Goal: Transaction & Acquisition: Download file/media

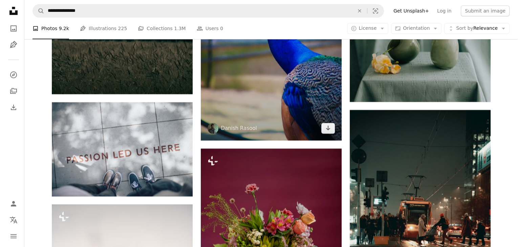
scroll to position [18605, 0]
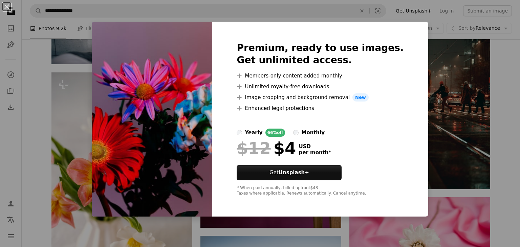
drag, startPoint x: 422, startPoint y: 54, endPoint x: 243, endPoint y: 110, distance: 188.2
click at [423, 56] on div "An X shape Premium, ready to use images. Get unlimited access. A plus sign Memb…" at bounding box center [260, 123] width 520 height 247
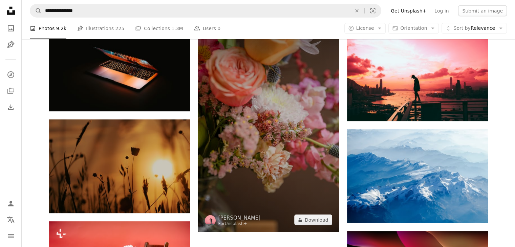
scroll to position [20196, 0]
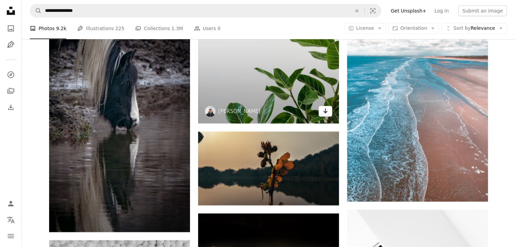
click at [325, 113] on icon "Download" at bounding box center [325, 111] width 4 height 5
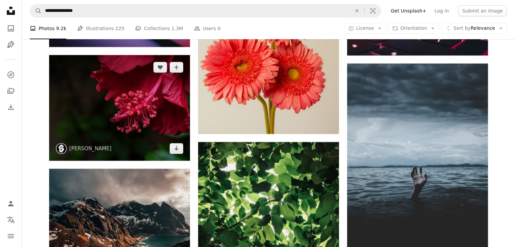
scroll to position [22904, 0]
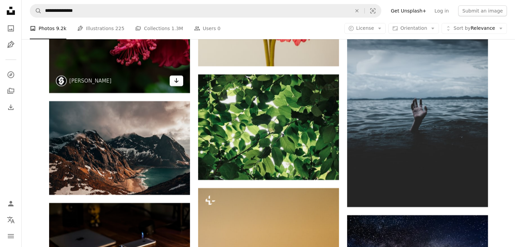
click at [175, 85] on icon "Arrow pointing down" at bounding box center [176, 80] width 5 height 8
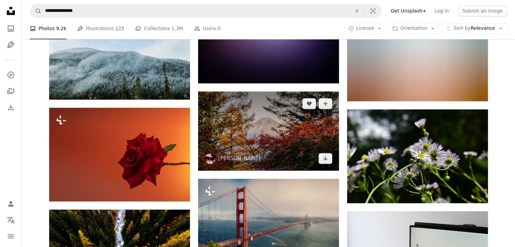
scroll to position [26863, 0]
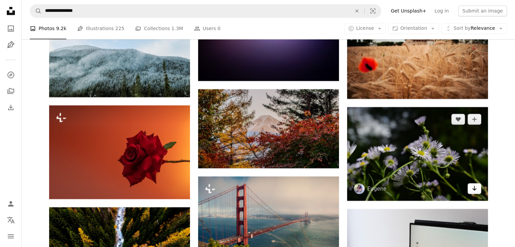
click at [470, 194] on link "Arrow pointing down" at bounding box center [474, 188] width 14 height 11
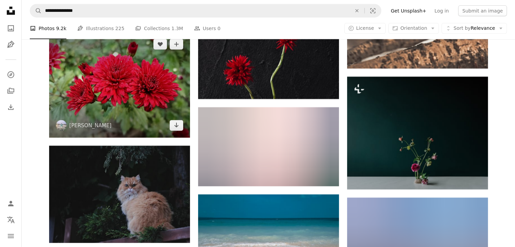
scroll to position [27371, 0]
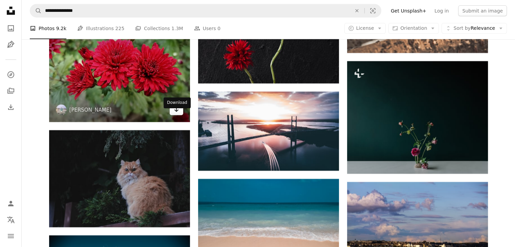
click at [175, 112] on icon "Download" at bounding box center [176, 109] width 4 height 5
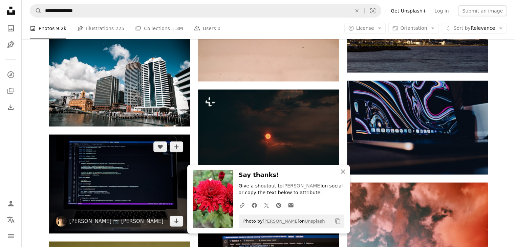
scroll to position [27676, 0]
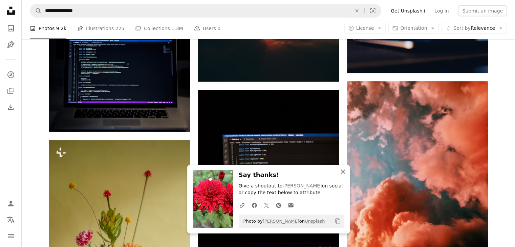
click at [340, 173] on icon "An X shape" at bounding box center [343, 172] width 8 height 8
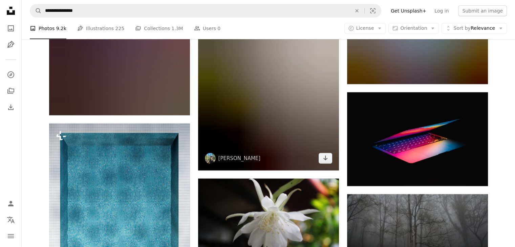
scroll to position [32956, 0]
